Goal: Information Seeking & Learning: Learn about a topic

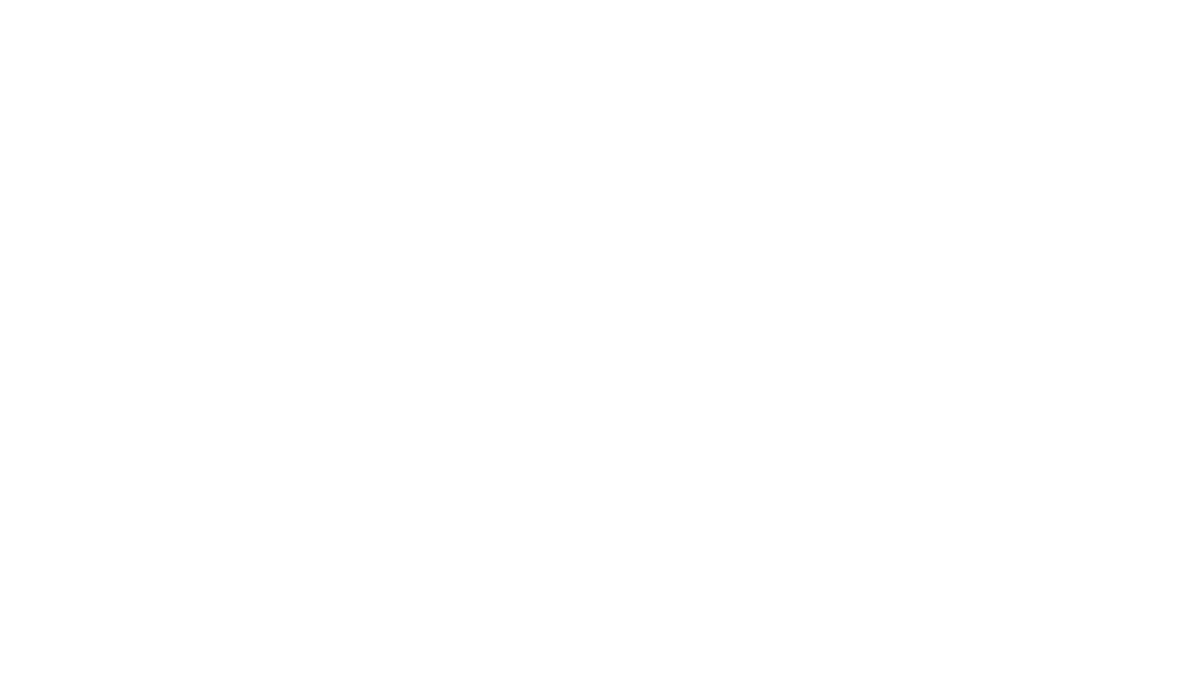
click at [858, 0] on html at bounding box center [594, 0] width 1189 height 0
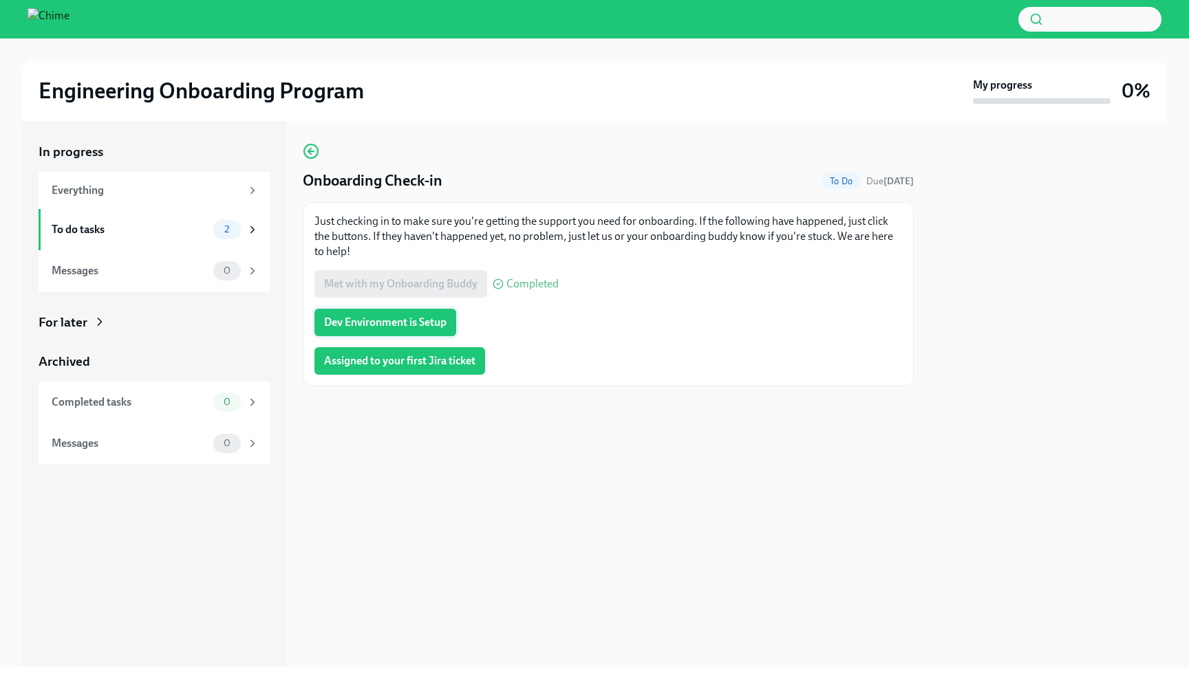
click at [429, 326] on span "Dev Environment is Setup" at bounding box center [385, 323] width 122 height 14
click at [535, 364] on div "Assigned to your first Jira ticket" at bounding box center [608, 361] width 588 height 28
click at [463, 366] on span "Assigned to your first Jira ticket" at bounding box center [399, 361] width 151 height 14
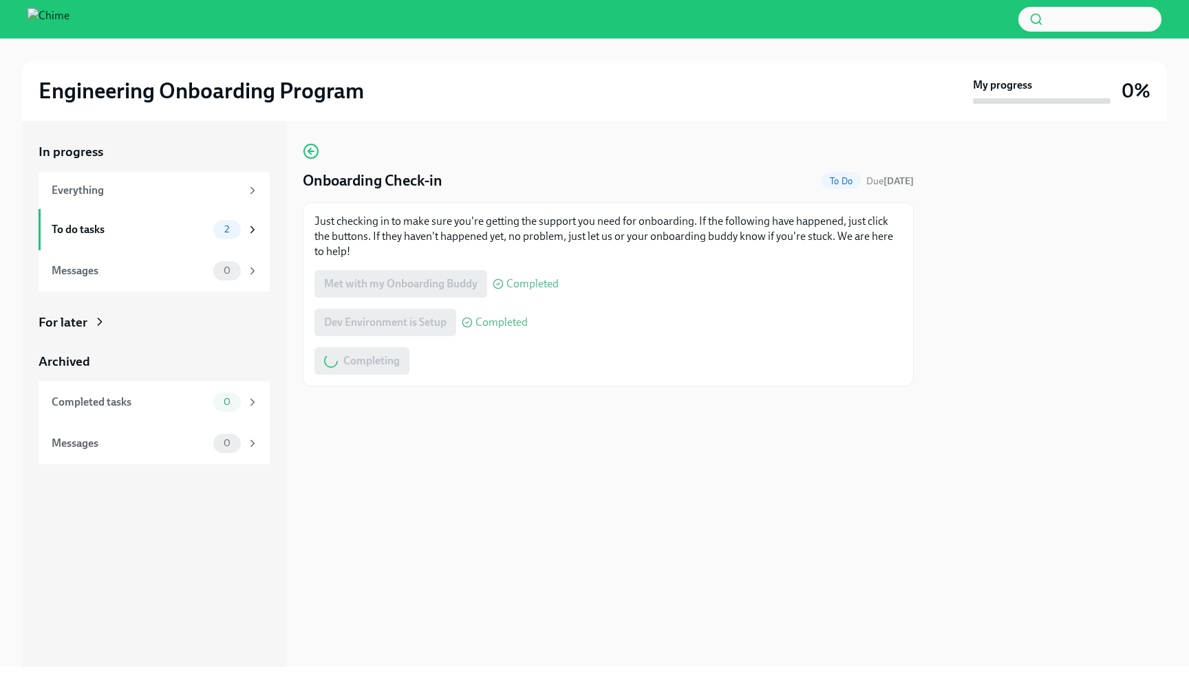
click at [601, 359] on div "Completing" at bounding box center [608, 361] width 588 height 28
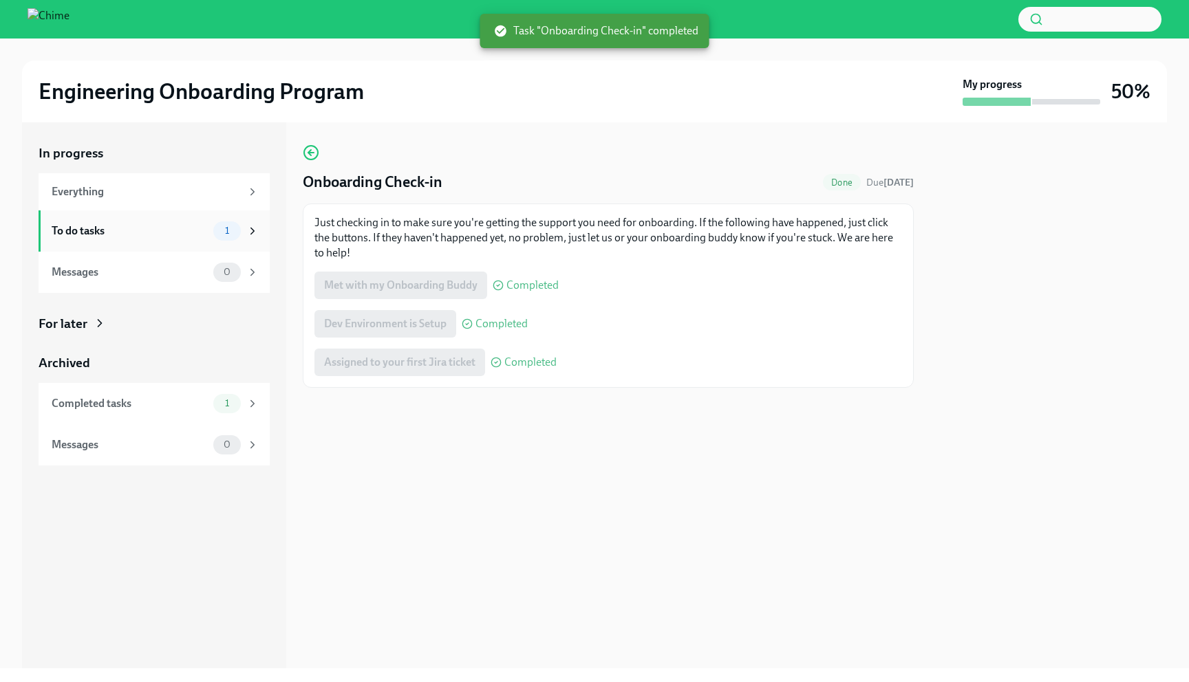
click at [163, 233] on div "To do tasks" at bounding box center [130, 231] width 156 height 15
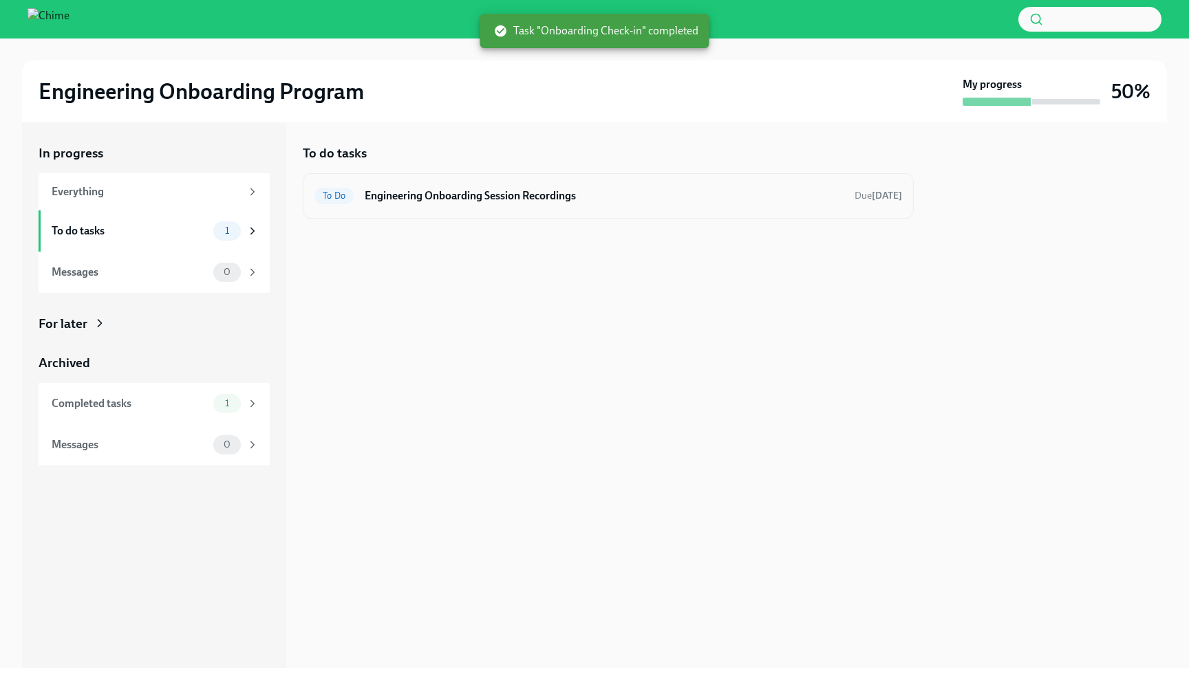
click at [477, 200] on h6 "Engineering Onboarding Session Recordings" at bounding box center [604, 196] width 479 height 15
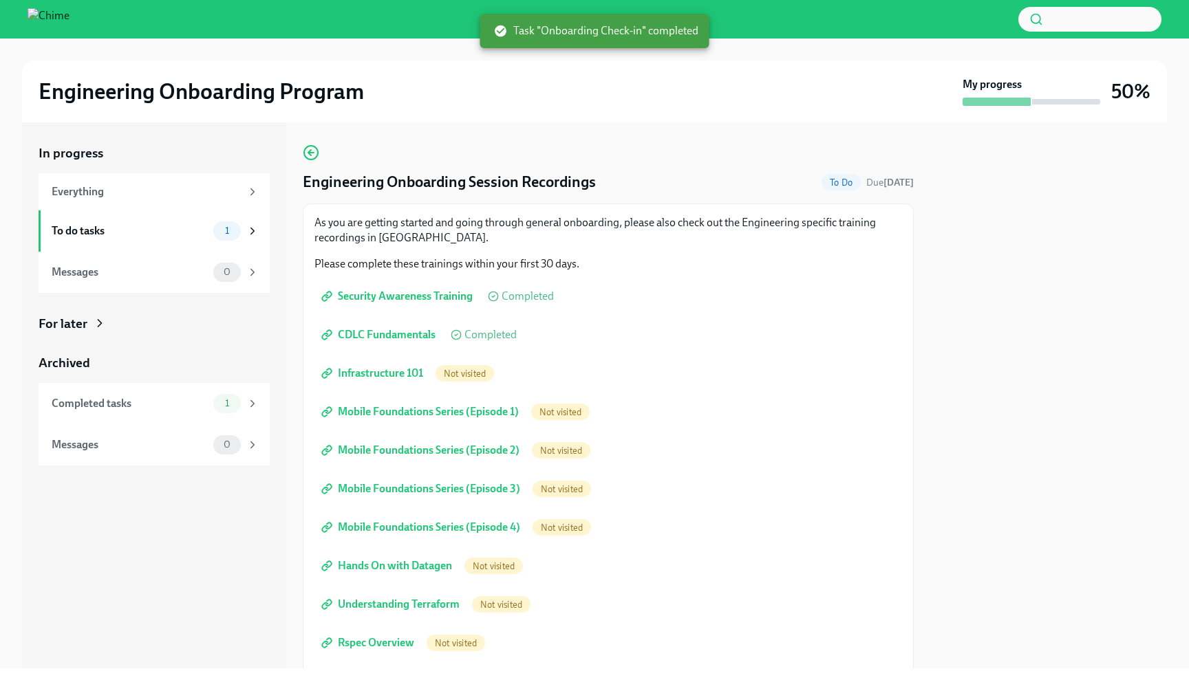
click at [377, 372] on span "Infrastructure 101" at bounding box center [373, 374] width 99 height 14
click at [409, 405] on link "Mobile Foundations Series (Episode 1)" at bounding box center [421, 412] width 214 height 28
click at [411, 439] on link "Mobile Foundations Series (Episode 2)" at bounding box center [421, 451] width 215 height 28
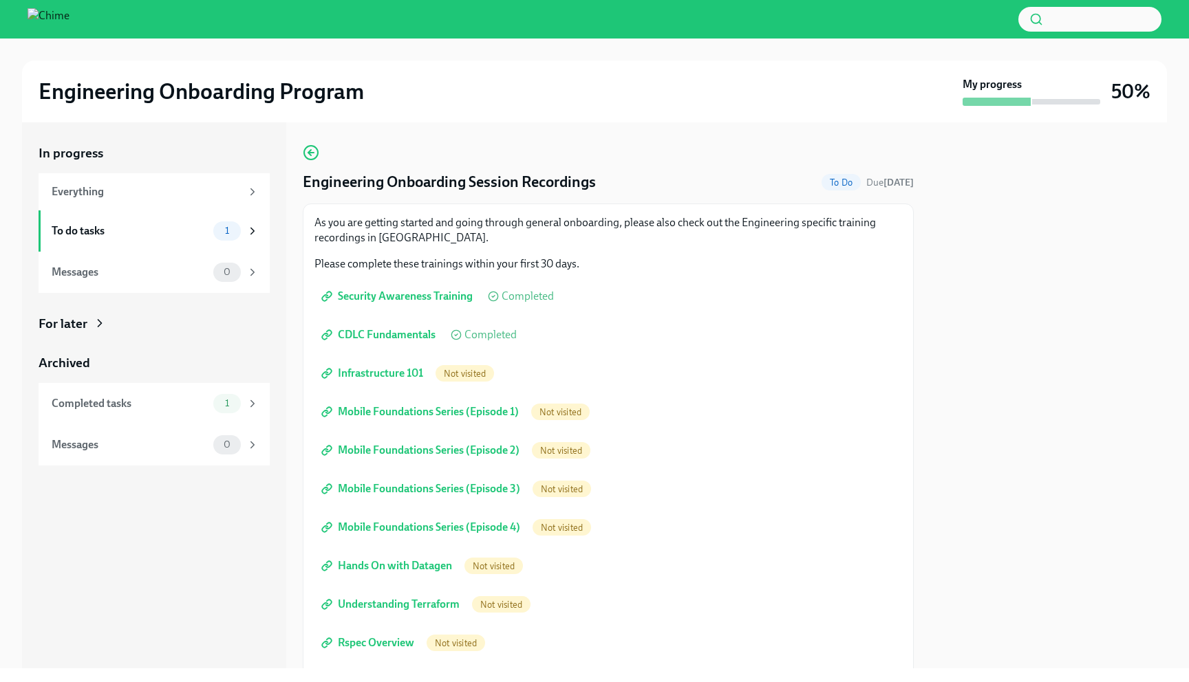
click at [426, 480] on link "Mobile Foundations Series (Episode 3)" at bounding box center [421, 489] width 215 height 28
click at [427, 519] on link "Mobile Foundations Series (Episode 4)" at bounding box center [421, 528] width 215 height 28
click at [416, 565] on span "Hands On with Datagen" at bounding box center [388, 566] width 128 height 14
click at [416, 610] on span "Understanding Terraform" at bounding box center [392, 605] width 136 height 14
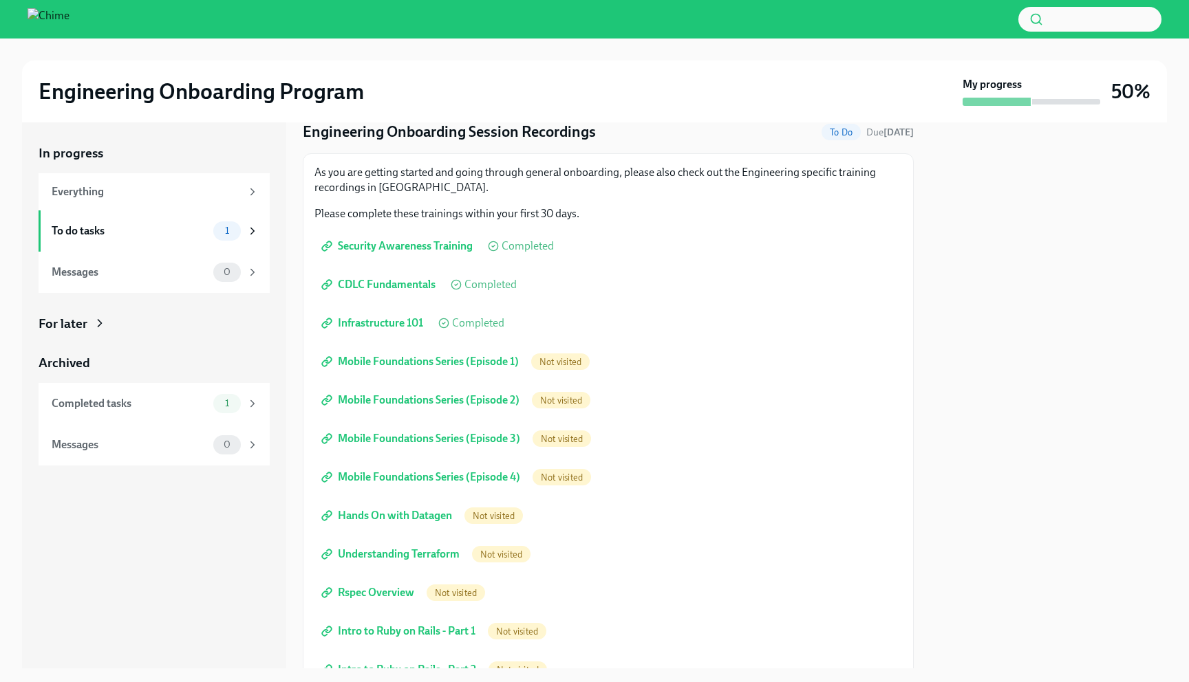
scroll to position [64, 0]
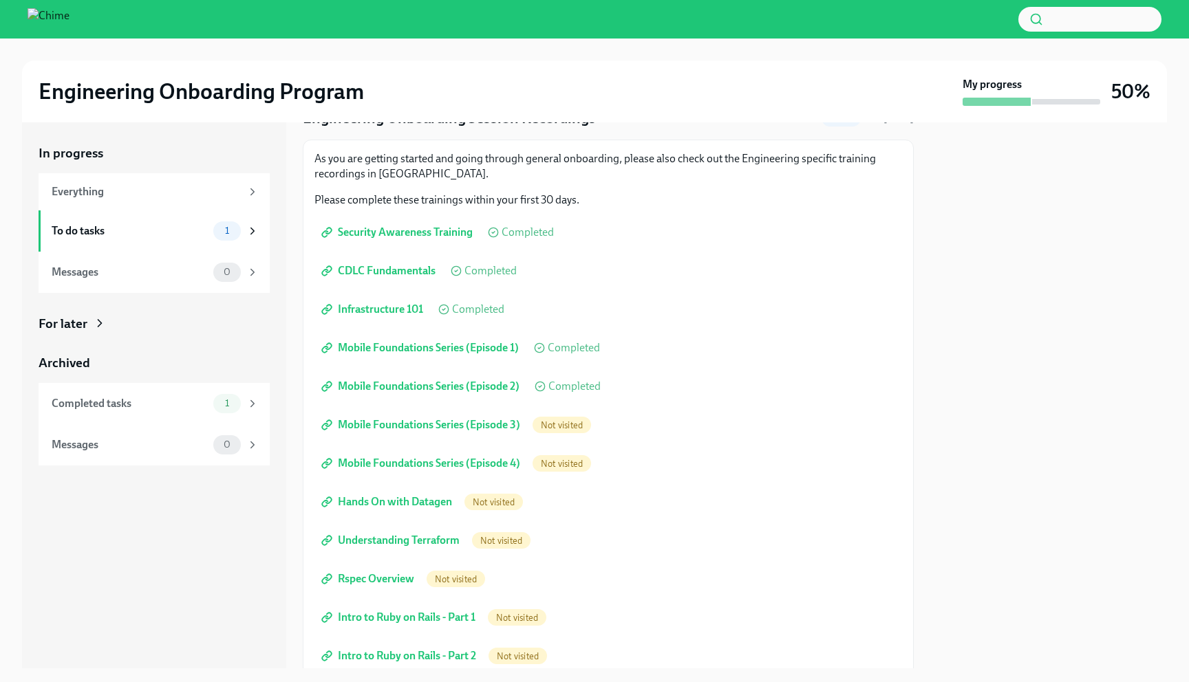
click at [398, 575] on span "Rspec Overview" at bounding box center [369, 579] width 90 height 14
click at [773, 326] on div "As you are getting started and going through general onboarding, please also ch…" at bounding box center [608, 410] width 588 height 519
click at [483, 427] on span "Mobile Foundations Series (Episode 3)" at bounding box center [422, 425] width 196 height 14
click at [494, 391] on span "Mobile Foundations Series (Episode 2)" at bounding box center [421, 387] width 195 height 14
click at [504, 347] on span "Mobile Foundations Series (Episode 1)" at bounding box center [421, 348] width 195 height 14
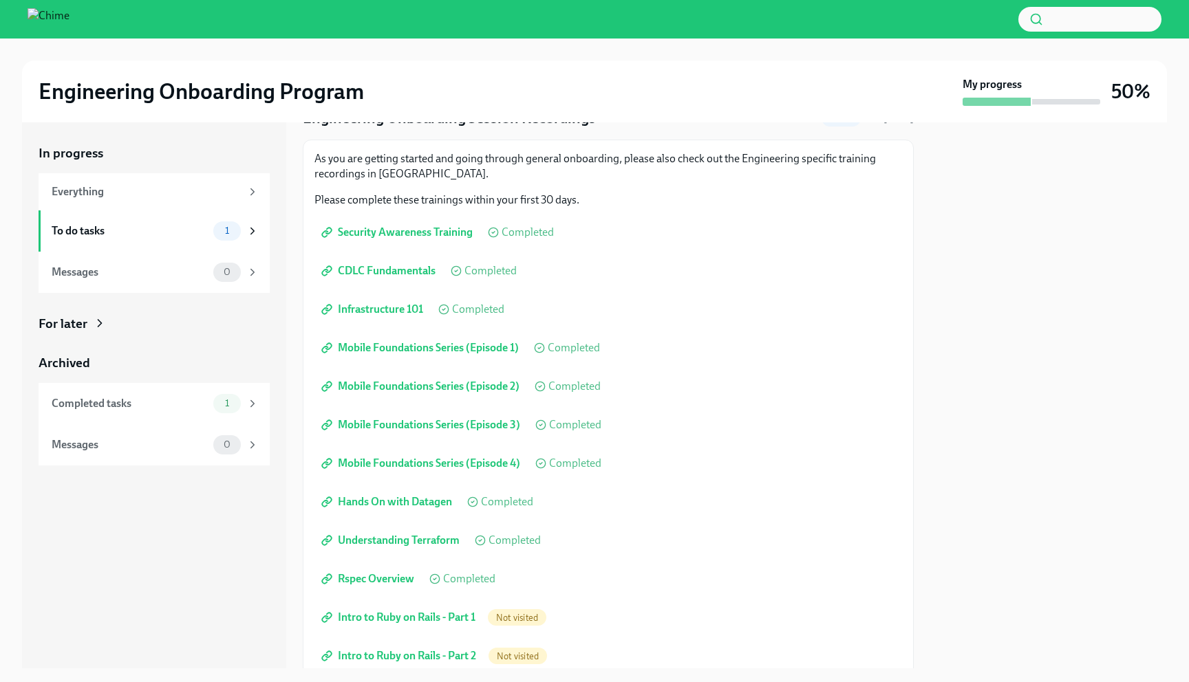
click at [476, 462] on span "Mobile Foundations Series (Episode 4)" at bounding box center [422, 464] width 196 height 14
click at [479, 354] on span "Mobile Foundations Series (Episode 1)" at bounding box center [421, 348] width 195 height 14
click at [411, 499] on span "Hands On with Datagen" at bounding box center [388, 502] width 128 height 14
click at [399, 546] on span "Understanding Terraform" at bounding box center [392, 541] width 136 height 14
click at [400, 580] on span "Rspec Overview" at bounding box center [369, 579] width 90 height 14
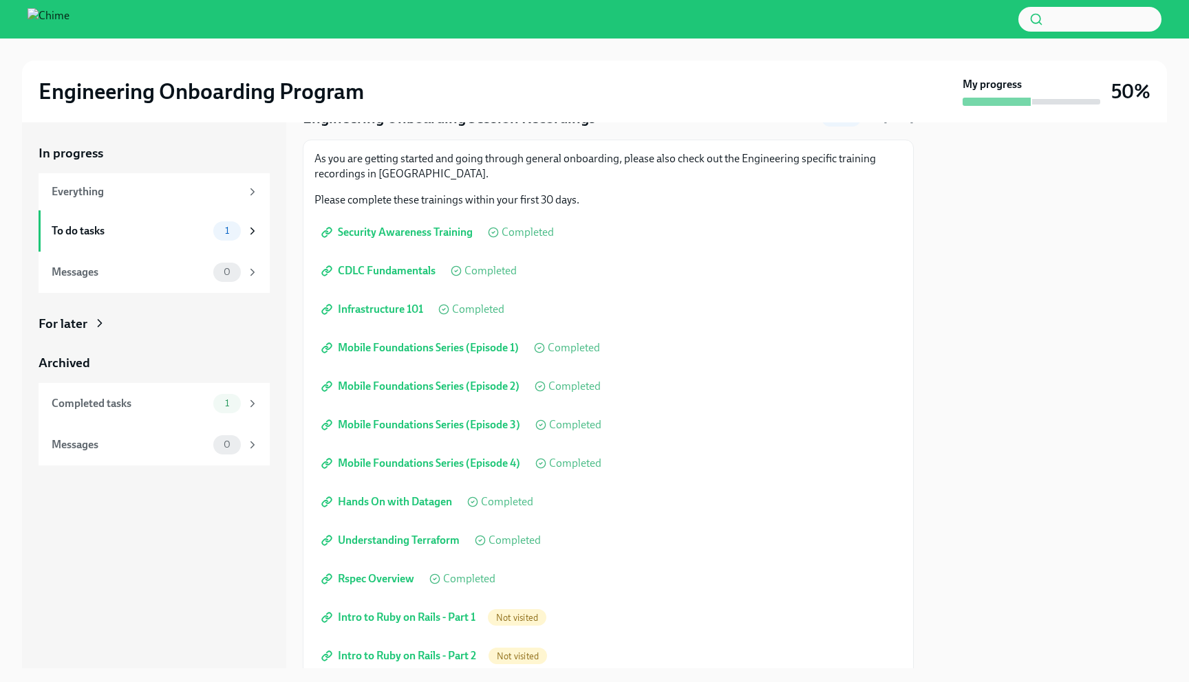
click at [394, 312] on span "Infrastructure 101" at bounding box center [373, 310] width 99 height 14
click at [408, 273] on span "CDLC Fundamentals" at bounding box center [379, 271] width 111 height 14
click at [433, 237] on span "Security Awareness Training" at bounding box center [398, 233] width 149 height 14
click at [396, 618] on span "Intro to Ruby on Rails - Part 1" at bounding box center [399, 618] width 151 height 14
click at [394, 654] on span "Intro to Ruby on Rails - Part 2" at bounding box center [400, 656] width 152 height 14
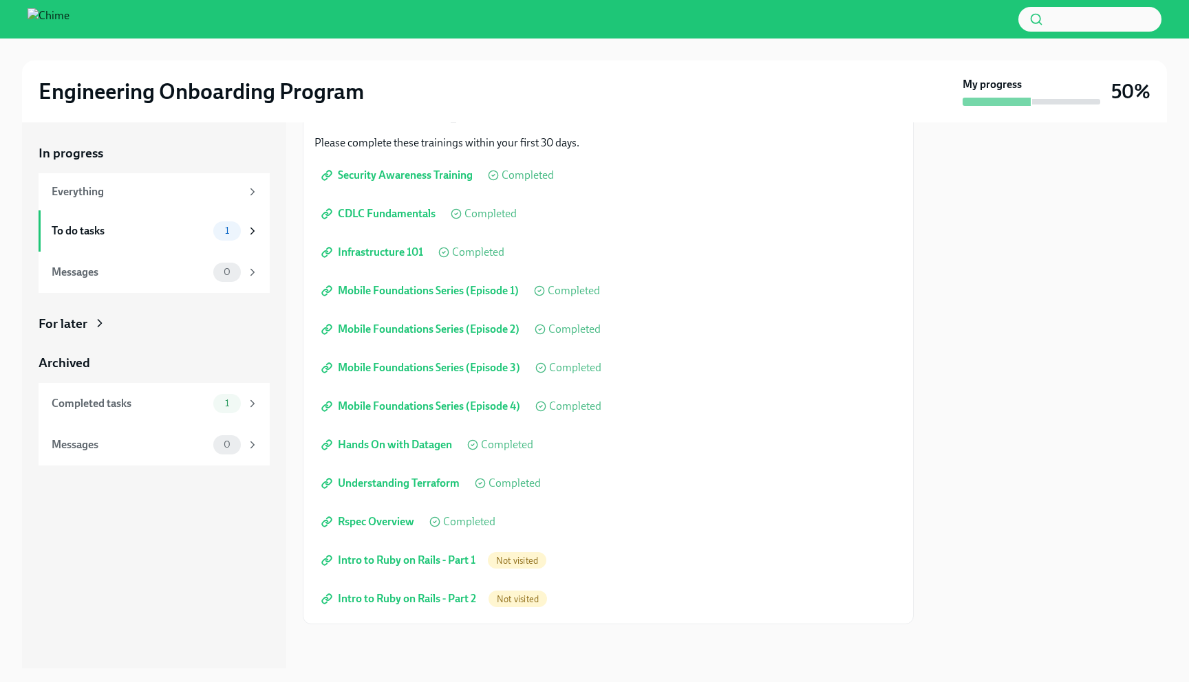
scroll to position [0, 0]
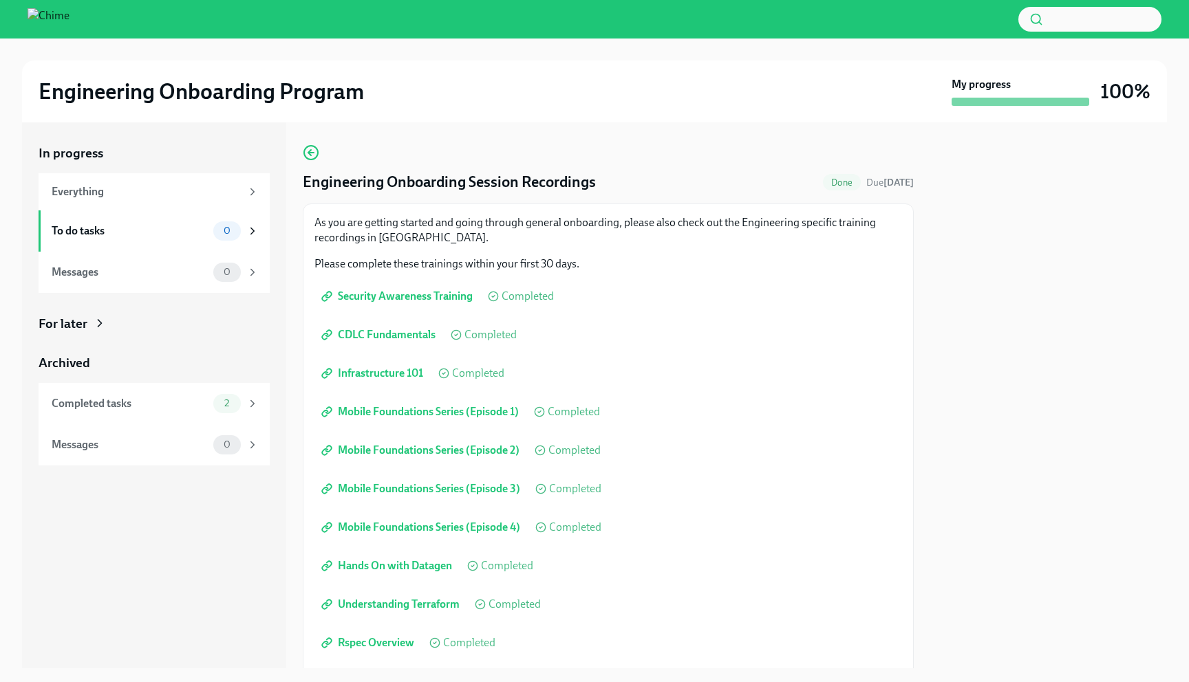
click at [868, 109] on div "Engineering Onboarding Program My progress 100%" at bounding box center [594, 92] width 1145 height 62
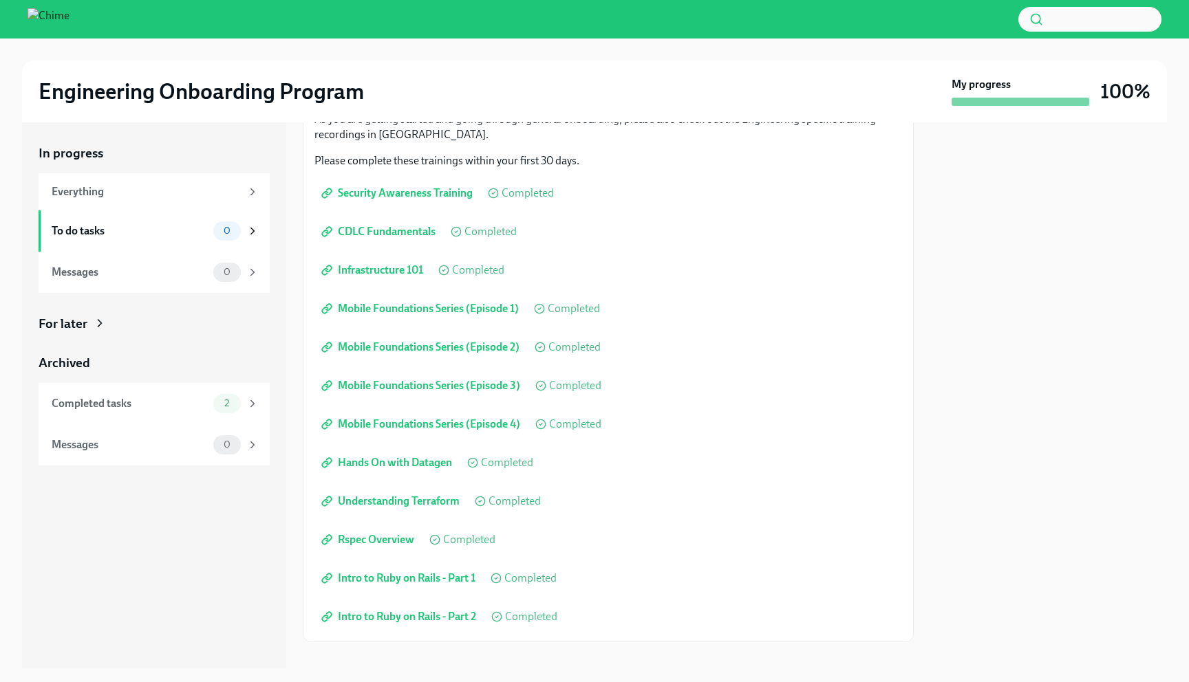
scroll to position [121, 0]
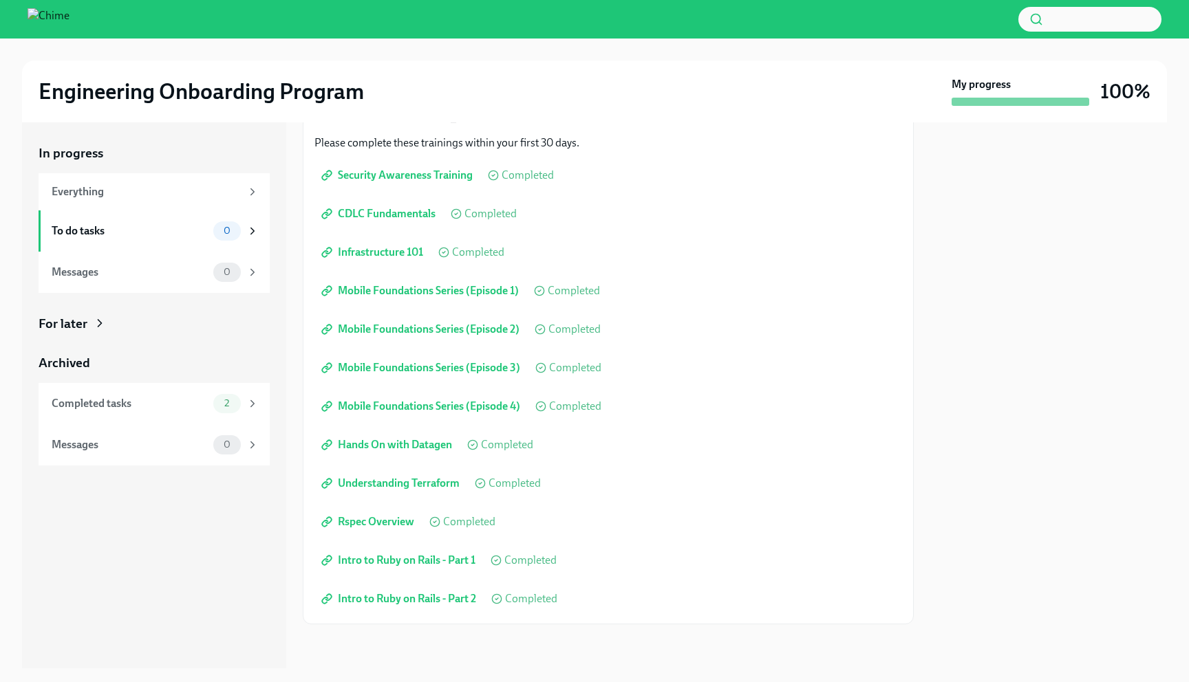
click at [1095, 332] on div at bounding box center [1048, 395] width 237 height 546
